Goal: Transaction & Acquisition: Download file/media

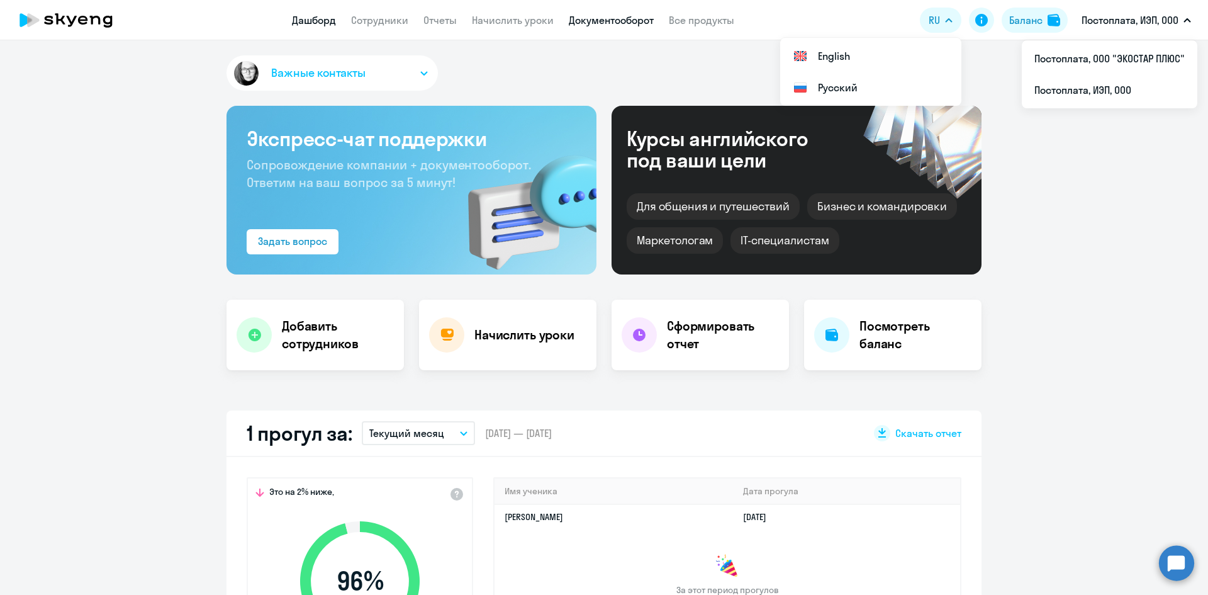
click at [595, 21] on link "Документооборот" at bounding box center [611, 20] width 85 height 13
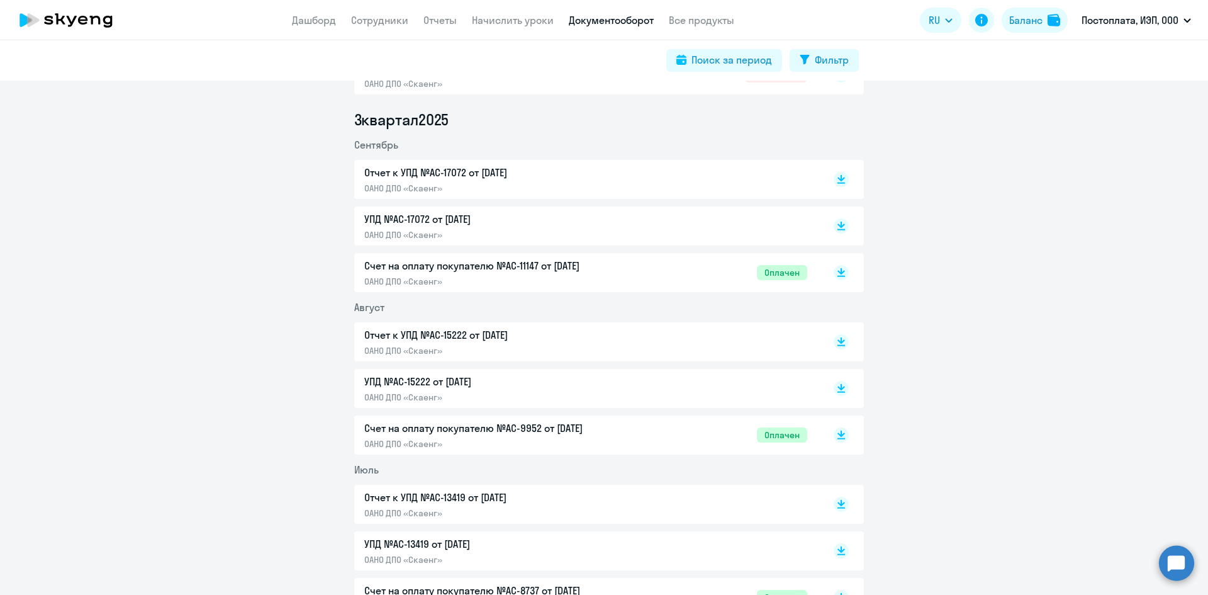
scroll to position [315, 0]
click at [451, 181] on p "ОАНО ДПО «Скаенг»" at bounding box center [496, 186] width 264 height 11
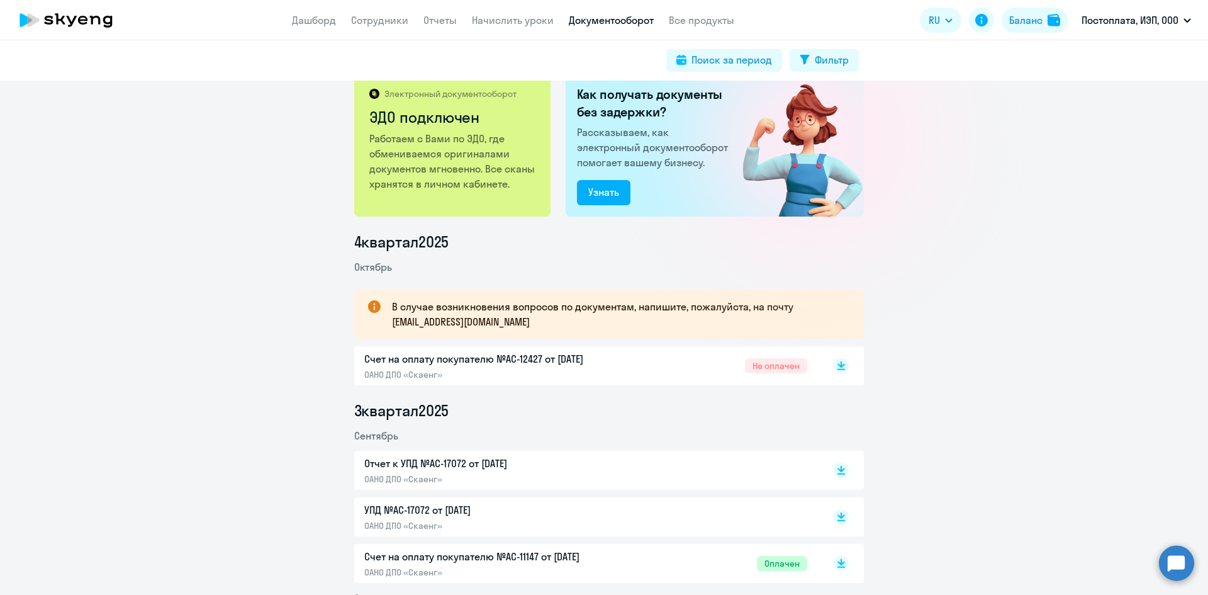
scroll to position [0, 0]
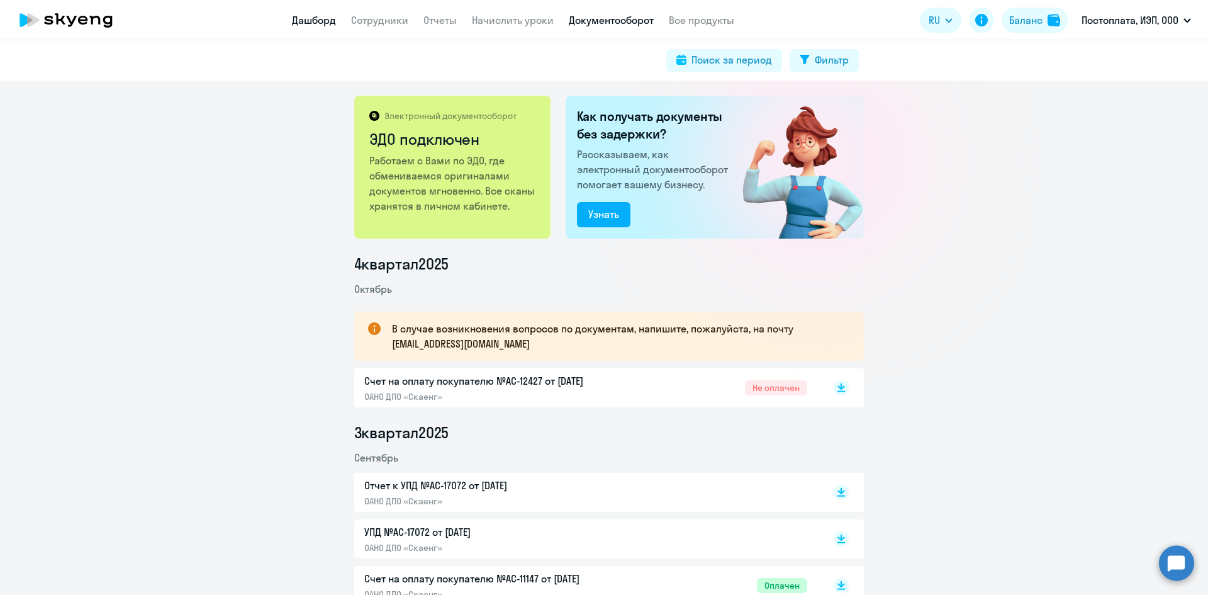
click at [309, 21] on link "Дашборд" at bounding box center [314, 20] width 44 height 13
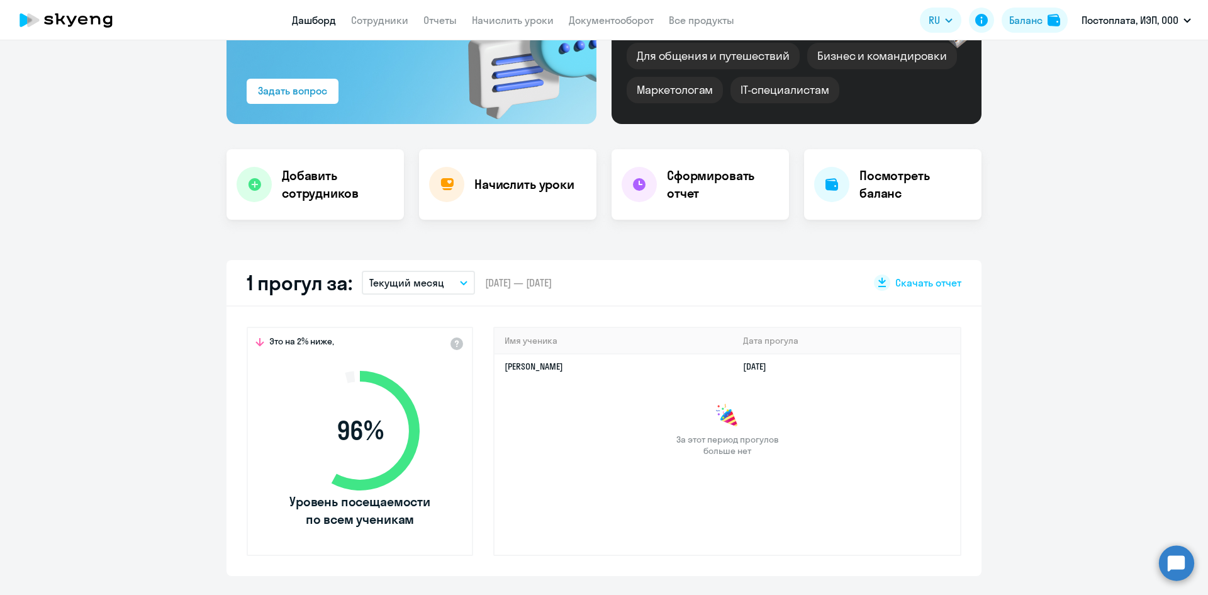
scroll to position [189, 0]
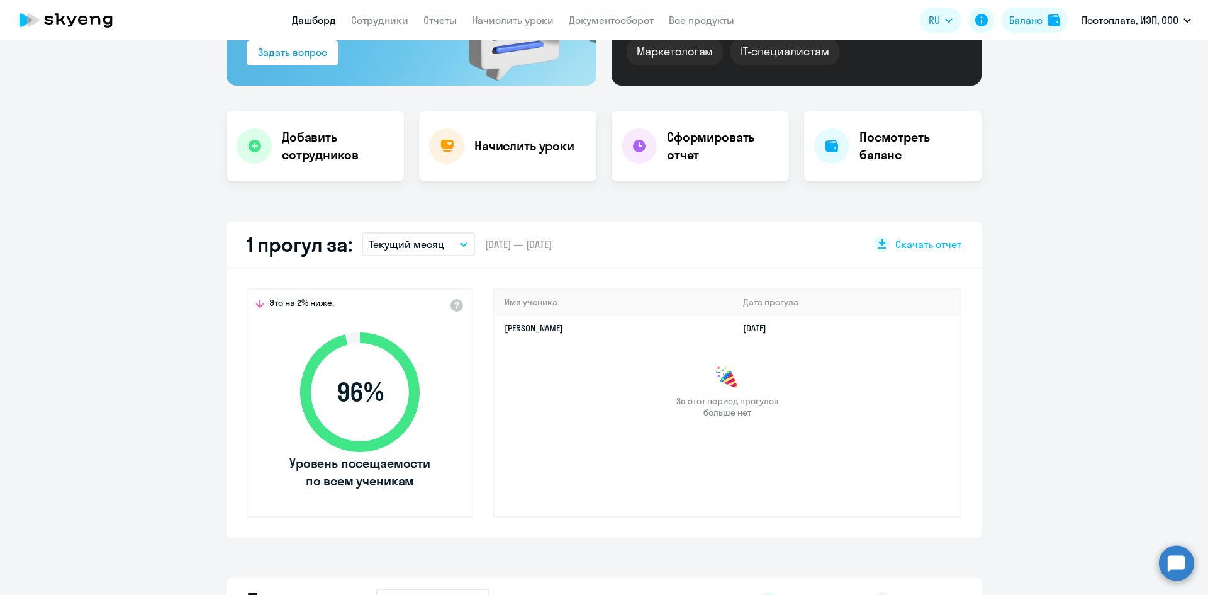
click at [459, 247] on button "Текущий месяц" at bounding box center [418, 244] width 113 height 24
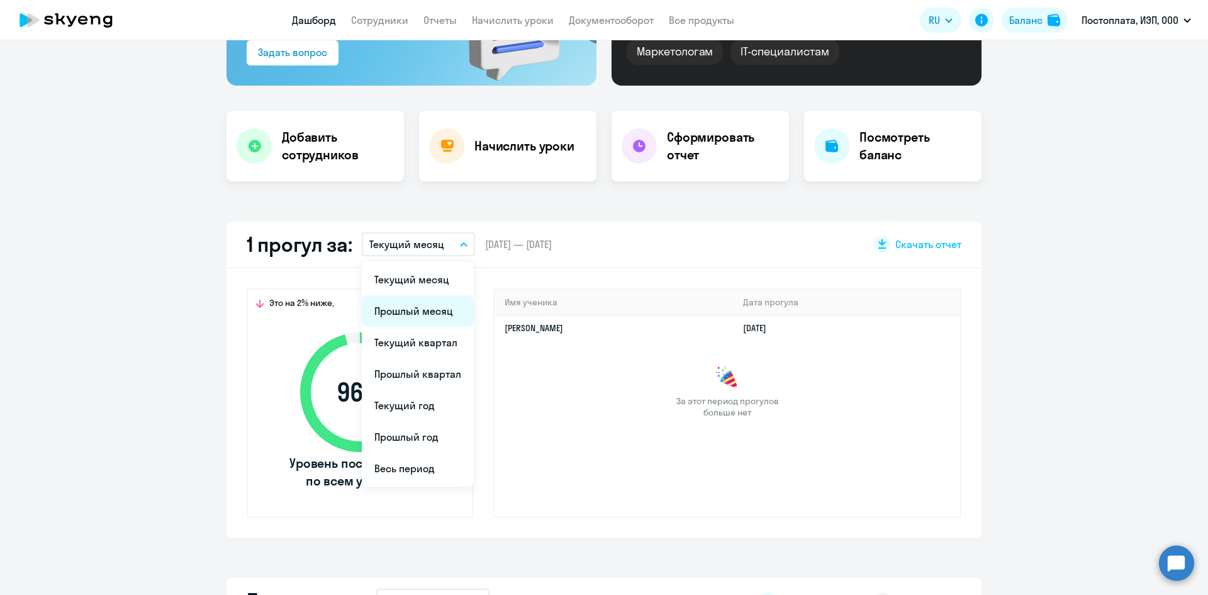
click at [435, 305] on li "Прошлый месяц" at bounding box center [418, 310] width 112 height 31
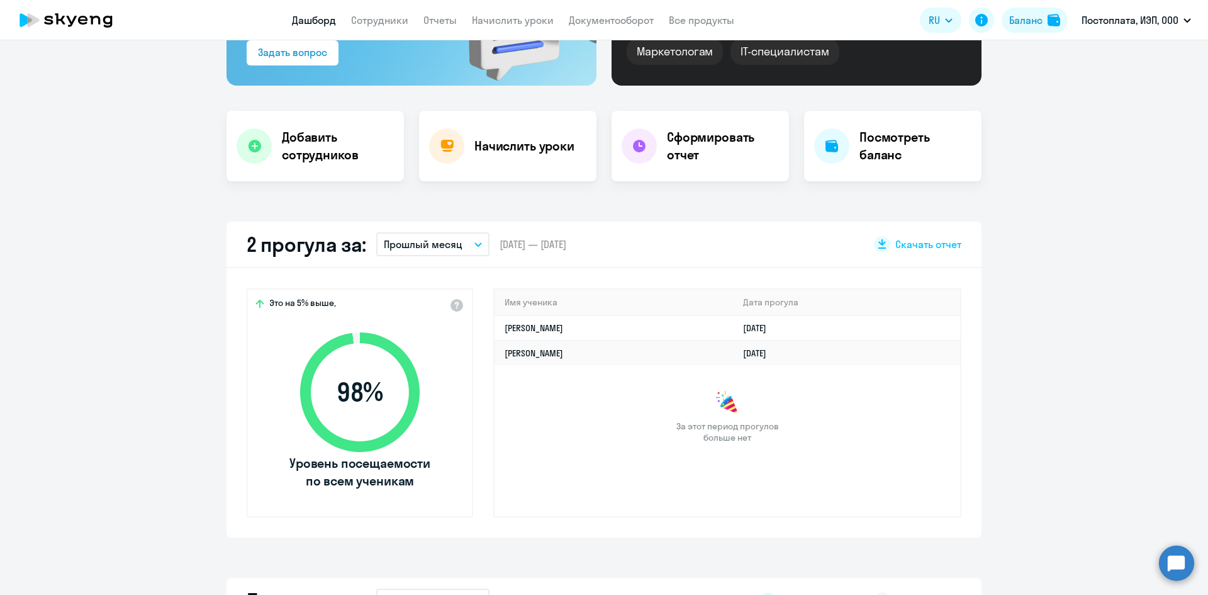
click at [475, 242] on icon "button" at bounding box center [479, 244] width 8 height 4
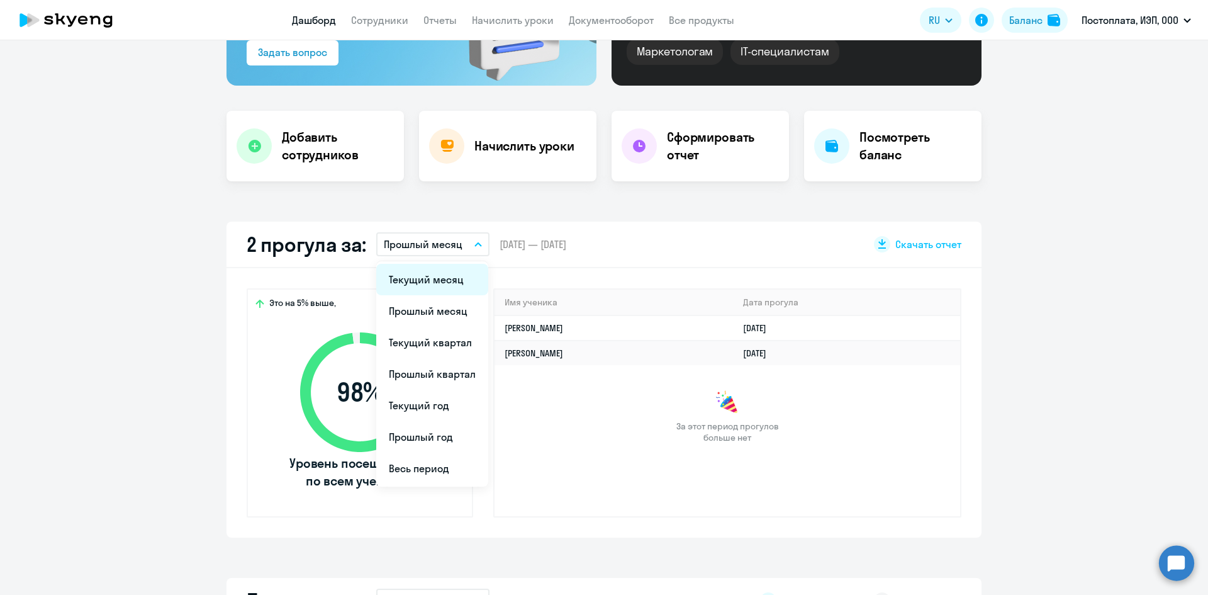
click at [460, 274] on li "Текущий месяц" at bounding box center [432, 279] width 112 height 31
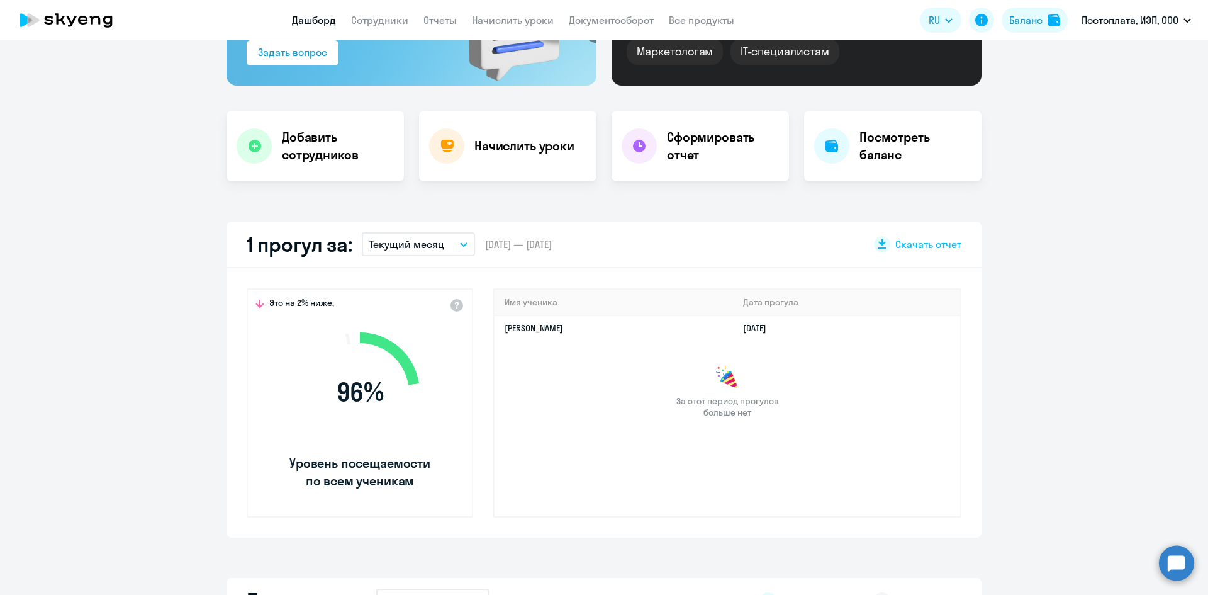
select select "30"
click at [463, 240] on button "Текущий месяц" at bounding box center [418, 244] width 113 height 24
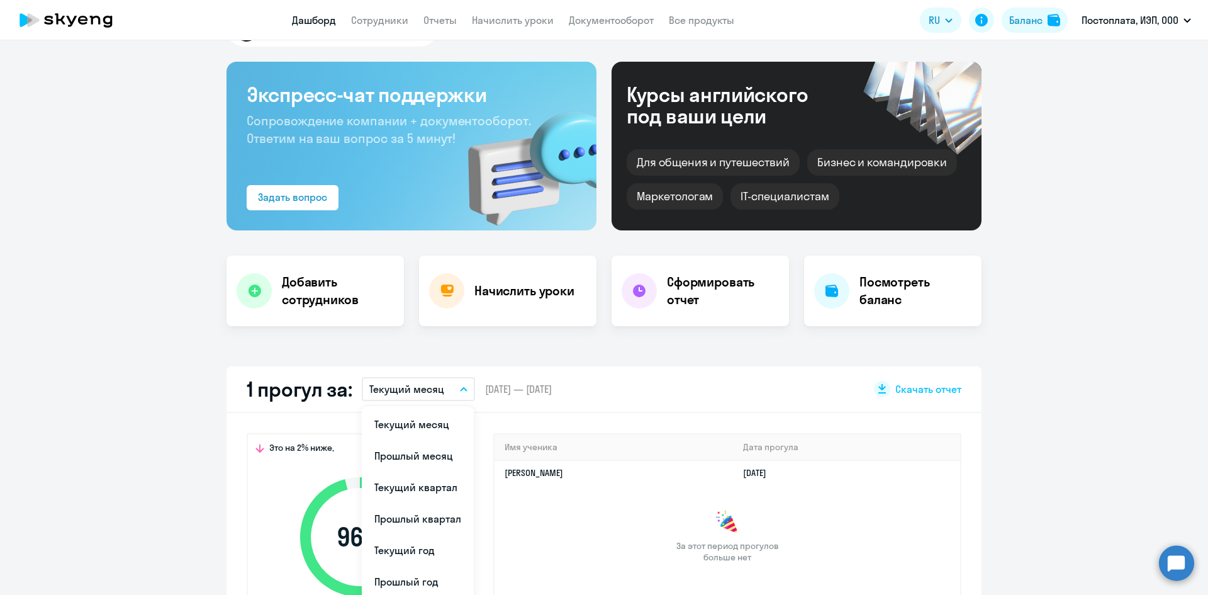
scroll to position [0, 0]
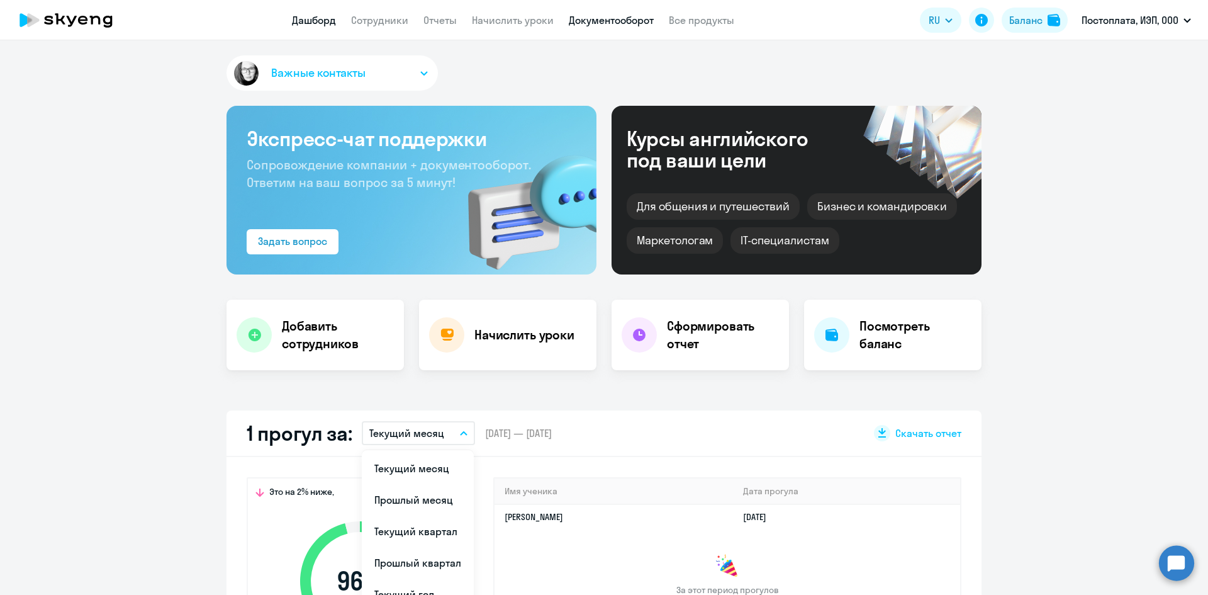
click at [586, 23] on link "Документооборот" at bounding box center [611, 20] width 85 height 13
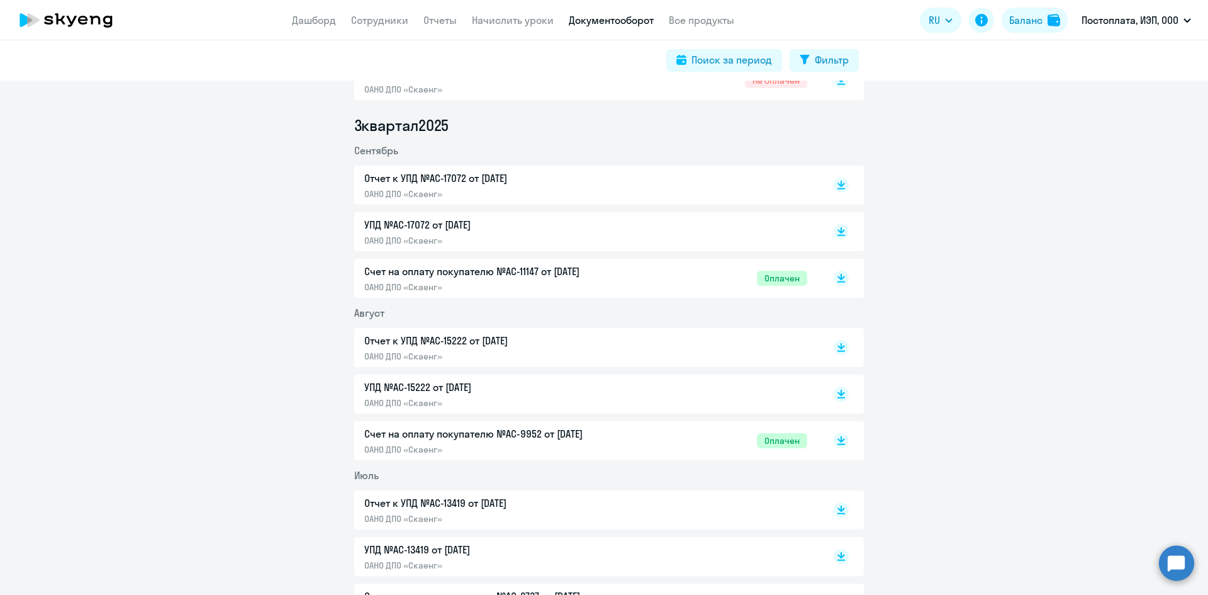
scroll to position [315, 0]
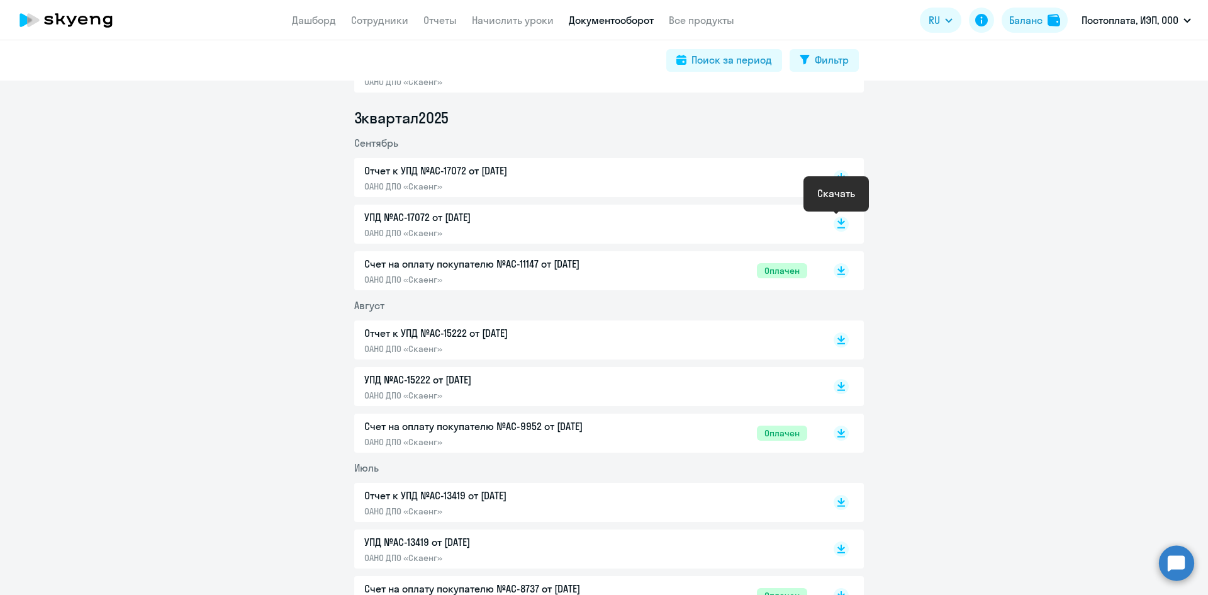
click at [835, 227] on rect at bounding box center [841, 223] width 15 height 15
click at [838, 181] on icon at bounding box center [842, 181] width 8 height 1
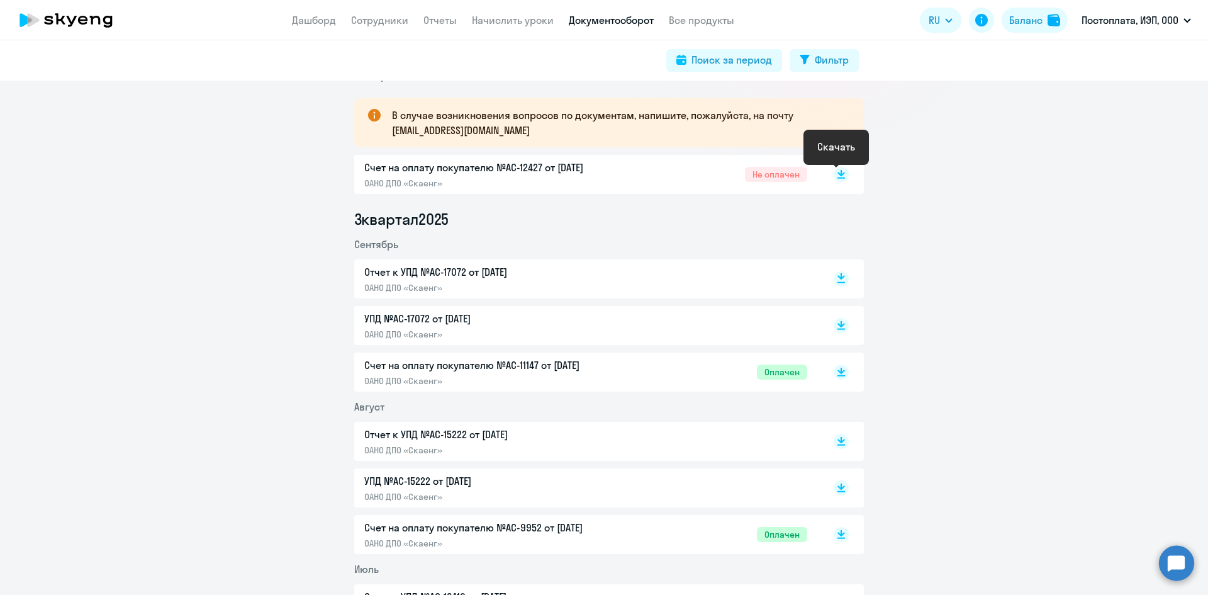
scroll to position [189, 0]
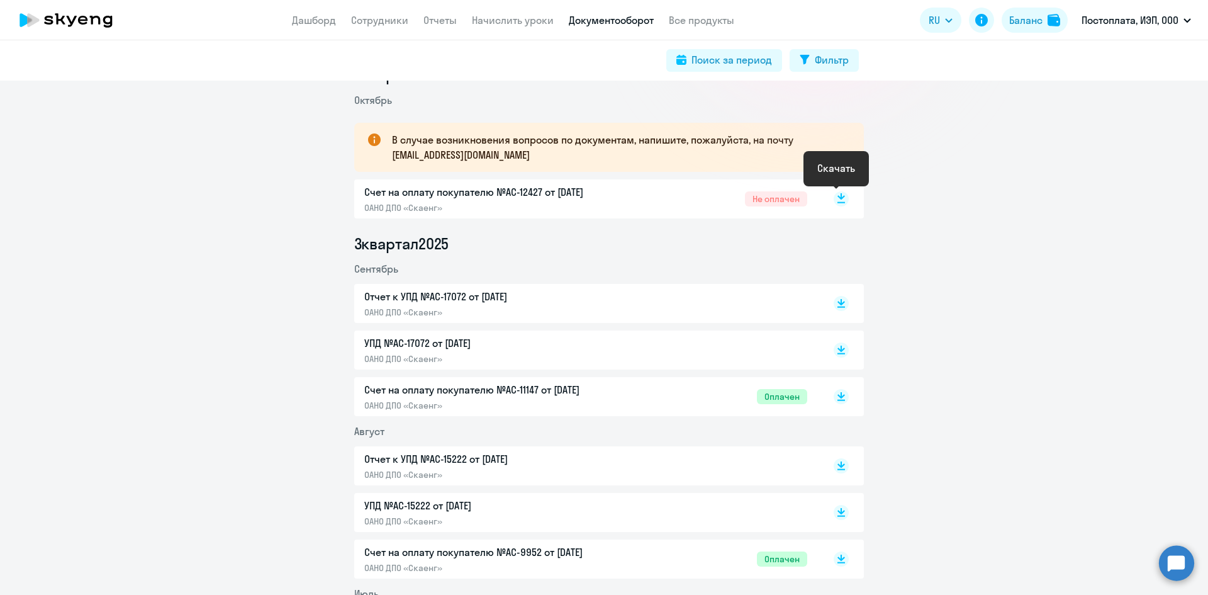
click at [834, 198] on rect at bounding box center [841, 198] width 15 height 15
